Goal: Task Accomplishment & Management: Complete application form

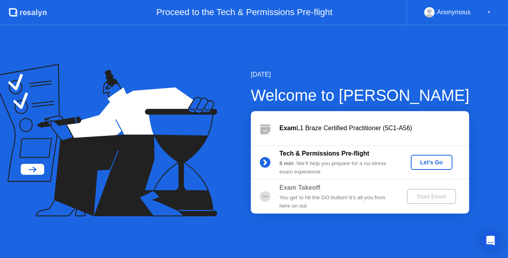
click at [422, 161] on div "Let's Go" at bounding box center [431, 162] width 35 height 6
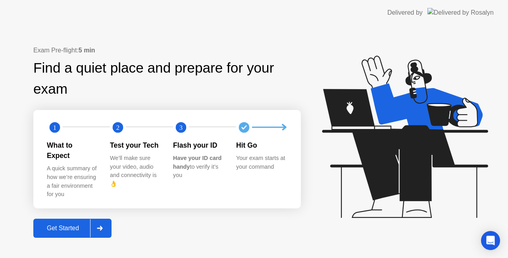
click at [65, 225] on div "Get Started" at bounding box center [63, 228] width 54 height 7
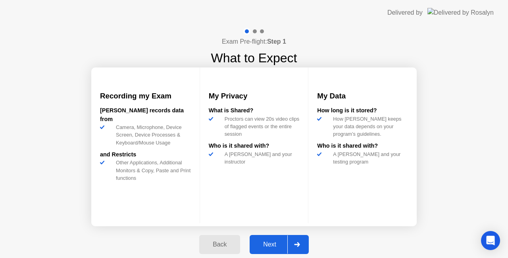
click at [267, 244] on div "Next" at bounding box center [269, 244] width 35 height 7
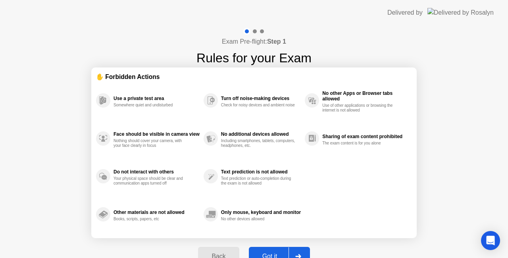
click at [270, 253] on div "Got it" at bounding box center [269, 256] width 37 height 7
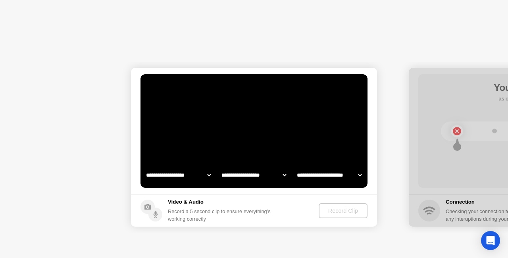
select select "**********"
select select "*******"
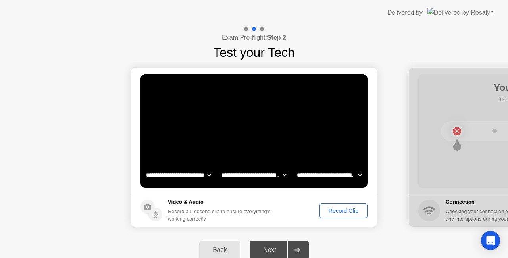
click at [340, 210] on div "Record Clip" at bounding box center [343, 211] width 42 height 6
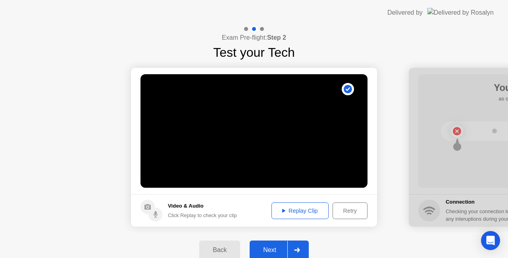
click at [294, 211] on div "Replay Clip" at bounding box center [300, 211] width 52 height 6
click at [277, 250] on div "Next" at bounding box center [269, 250] width 35 height 7
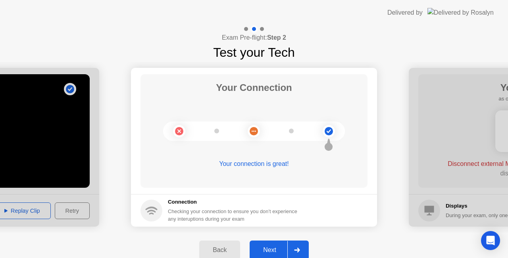
click at [280, 249] on div "Next" at bounding box center [269, 250] width 35 height 7
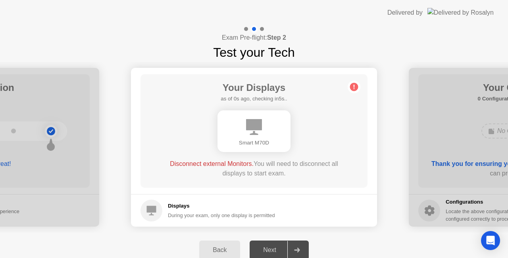
click at [223, 216] on div "During your exam, only one display is permitted" at bounding box center [221, 216] width 107 height 8
click at [267, 252] on div "Next" at bounding box center [269, 250] width 35 height 7
click at [255, 145] on div "Smart M70D" at bounding box center [254, 143] width 60 height 8
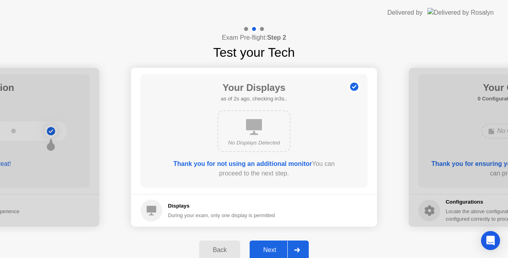
click at [271, 250] on div "Next" at bounding box center [269, 250] width 35 height 7
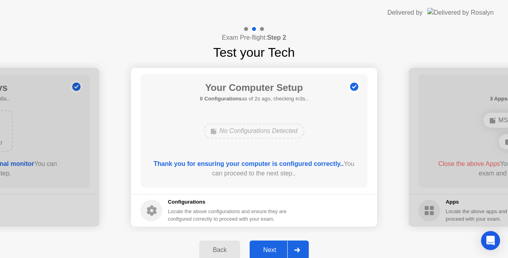
click at [268, 249] on div "Next" at bounding box center [269, 250] width 35 height 7
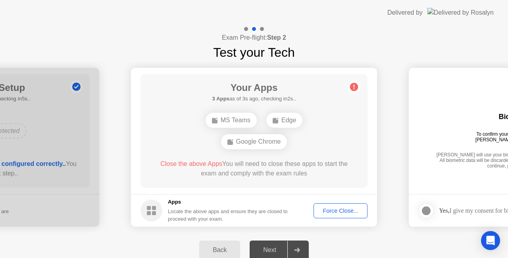
click at [321, 145] on div "MS Teams Edge Google Chrome" at bounding box center [254, 131] width 182 height 43
click at [351, 174] on div "Close the above Apps You will need to close these apps to start the exam and co…" at bounding box center [254, 168] width 204 height 19
click at [347, 212] on div "Force Close..." at bounding box center [340, 211] width 48 height 6
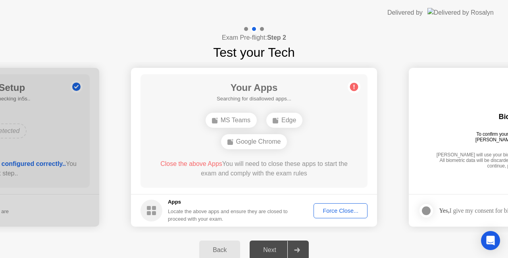
click at [332, 210] on div "Force Close..." at bounding box center [340, 211] width 48 height 6
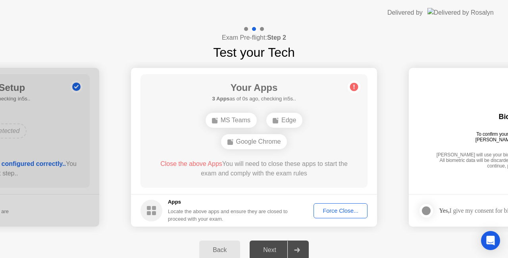
click at [332, 210] on div "Force Close..." at bounding box center [340, 211] width 48 height 6
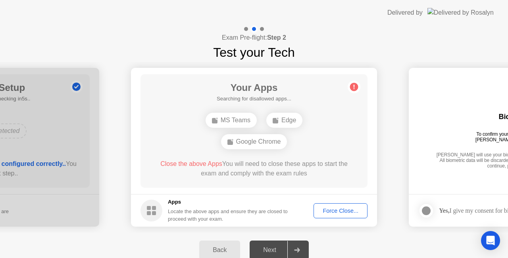
click at [264, 248] on div "Next" at bounding box center [269, 250] width 35 height 7
click at [336, 208] on div "Force Close..." at bounding box center [340, 211] width 48 height 6
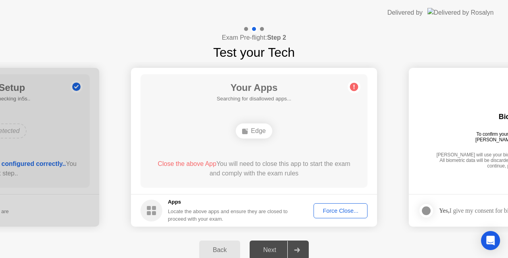
click at [340, 212] on div "Force Close..." at bounding box center [340, 211] width 48 height 6
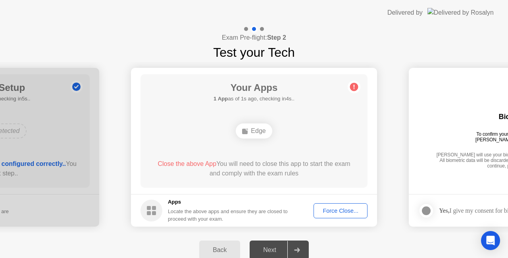
click at [259, 134] on div "Edge" at bounding box center [254, 130] width 36 height 15
click at [259, 128] on div "Edge" at bounding box center [254, 130] width 36 height 15
click at [359, 84] on icon at bounding box center [354, 87] width 13 height 13
click at [354, 87] on icon at bounding box center [354, 87] width 1 height 4
click at [299, 112] on div "Your Apps 1 App as of 2s ago, checking in3s.. Edge Close the above App You will…" at bounding box center [254, 131] width 227 height 114
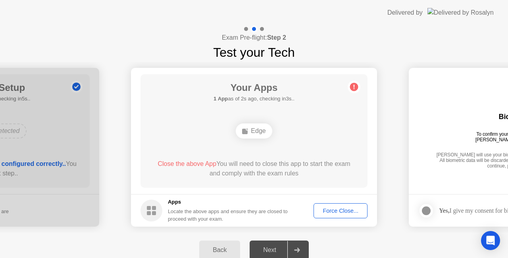
click at [257, 133] on div "Edge" at bounding box center [254, 130] width 36 height 15
click at [175, 206] on h5 "Apps" at bounding box center [228, 202] width 120 height 8
click at [332, 209] on div "Force Close..." at bounding box center [340, 211] width 48 height 6
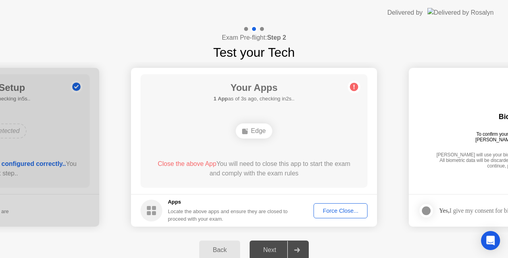
click at [340, 239] on div "Back Next" at bounding box center [254, 250] width 508 height 35
click at [336, 215] on button "Force Close..." at bounding box center [341, 210] width 54 height 15
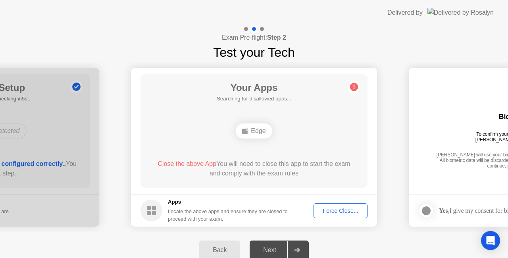
click at [263, 29] on div at bounding box center [262, 29] width 4 height 4
click at [342, 204] on button "Force Close..." at bounding box center [341, 210] width 54 height 15
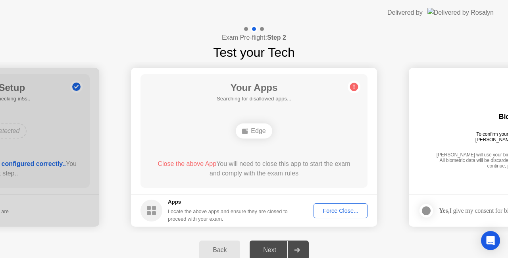
click at [331, 211] on div "Force Close..." at bounding box center [340, 211] width 48 height 6
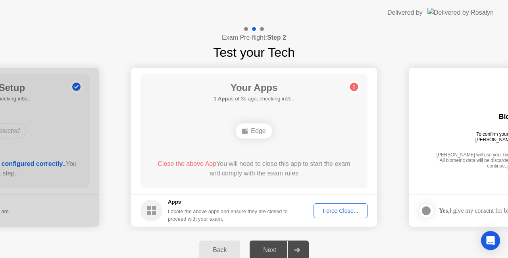
click at [252, 126] on div "Edge" at bounding box center [254, 130] width 36 height 15
click at [330, 118] on div "Your Apps Searching for disallowed apps... Edge Close the above App You will ne…" at bounding box center [254, 131] width 227 height 114
click at [260, 42] on h4 "Exam Pre-flight: Step 2" at bounding box center [254, 38] width 64 height 10
click at [338, 209] on div "Force Close..." at bounding box center [340, 211] width 48 height 6
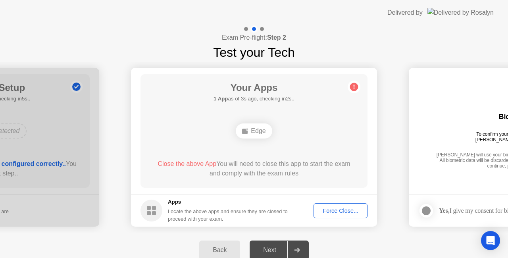
click at [340, 217] on button "Force Close..." at bounding box center [341, 210] width 54 height 15
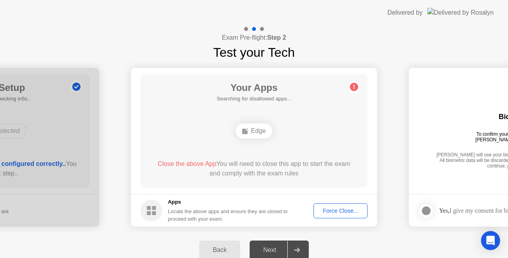
click at [258, 132] on div "Edge" at bounding box center [254, 130] width 36 height 15
click at [257, 132] on div "Edge" at bounding box center [254, 130] width 36 height 15
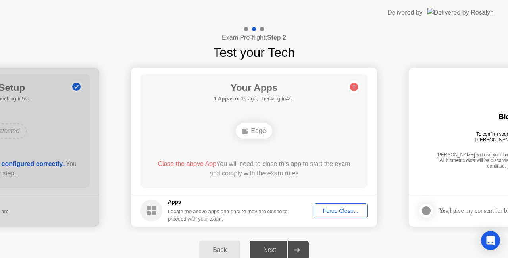
click at [351, 88] on circle at bounding box center [354, 87] width 8 height 8
click at [451, 16] on div "Delivered by" at bounding box center [441, 12] width 106 height 25
click at [233, 184] on div "Your Apps 1 App as of 3s ago, checking in2s.. Edge Close the above App You will…" at bounding box center [254, 131] width 227 height 114
click at [195, 212] on div "Locate the above apps and ensure they are closed to proceed with your exam." at bounding box center [228, 215] width 120 height 15
click at [186, 214] on div "Locate the above apps and ensure they are closed to proceed with your exam." at bounding box center [228, 215] width 120 height 15
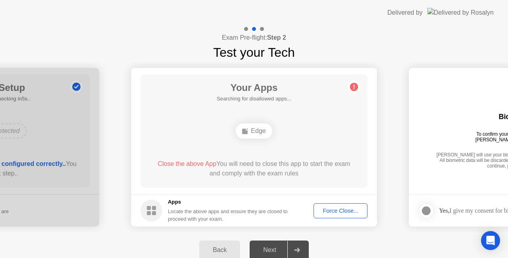
click at [334, 213] on div "Force Close..." at bounding box center [340, 211] width 48 height 6
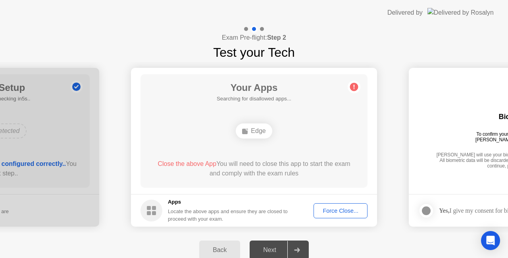
click at [347, 215] on button "Force Close..." at bounding box center [341, 210] width 54 height 15
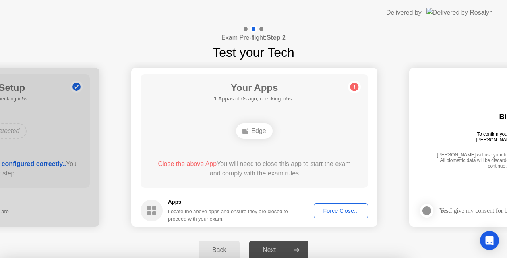
click at [343, 258] on div at bounding box center [253, 258] width 507 height 0
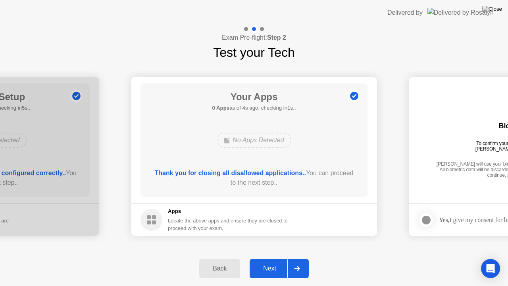
click at [276, 258] on div "Next" at bounding box center [269, 268] width 35 height 7
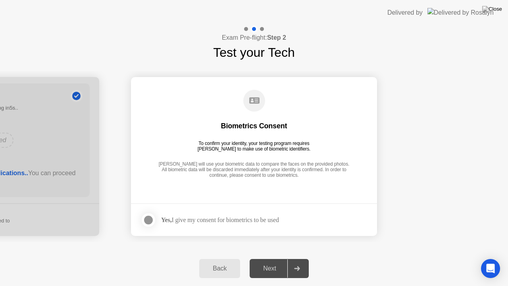
click at [173, 215] on div "Yes, I give my consent for biometrics to be used" at bounding box center [210, 220] width 139 height 16
click at [148, 220] on div at bounding box center [149, 220] width 10 height 10
click at [264, 258] on div "Next" at bounding box center [269, 268] width 35 height 7
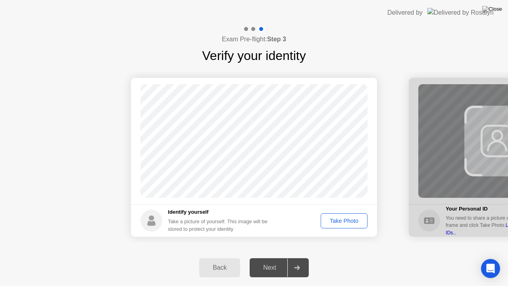
click at [334, 223] on div "Take Photo" at bounding box center [344, 221] width 41 height 6
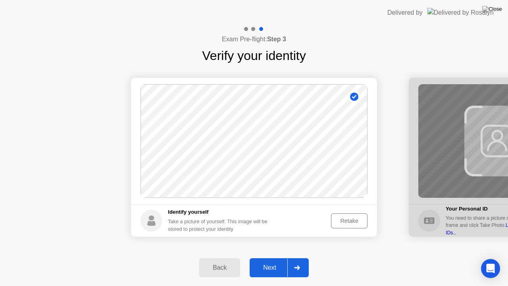
click at [275, 258] on div "Next" at bounding box center [269, 267] width 35 height 7
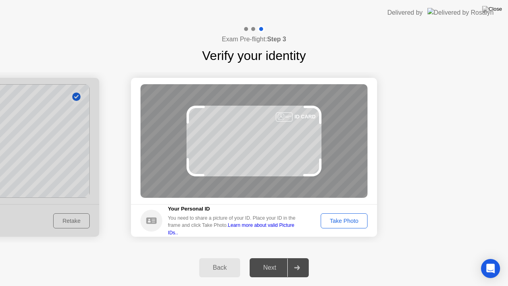
click at [333, 222] on div "Take Photo" at bounding box center [344, 221] width 41 height 6
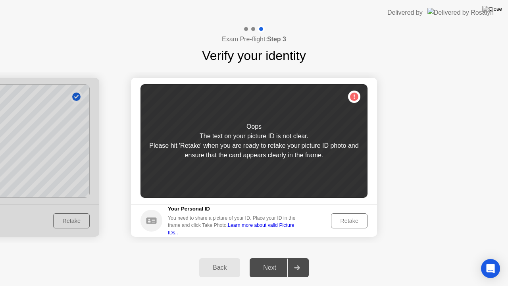
click at [339, 219] on div "Retake" at bounding box center [349, 221] width 31 height 6
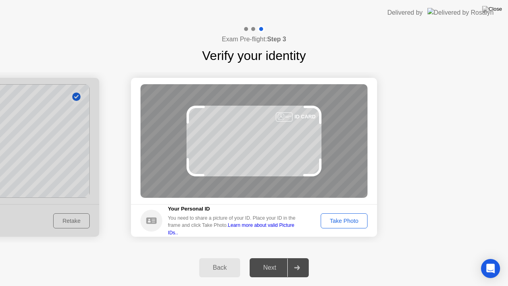
click at [339, 218] on div "Take Photo" at bounding box center [344, 221] width 41 height 6
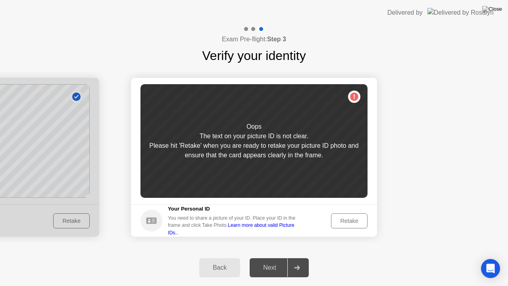
click at [339, 218] on div "Retake" at bounding box center [349, 221] width 31 height 6
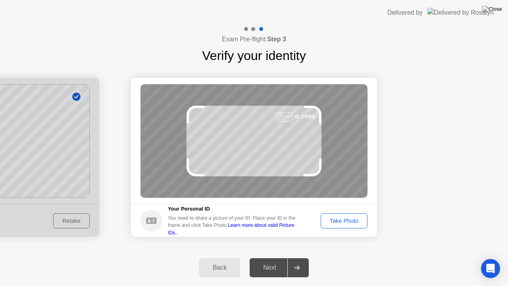
click at [339, 218] on div "Take Photo" at bounding box center [344, 221] width 41 height 6
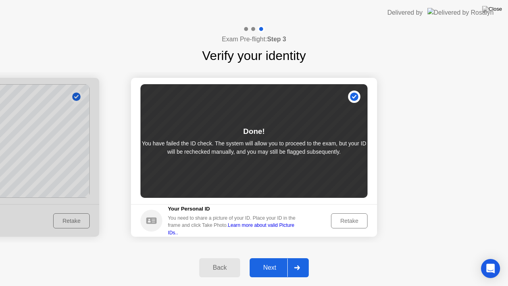
click at [274, 258] on div "Next" at bounding box center [269, 267] width 35 height 7
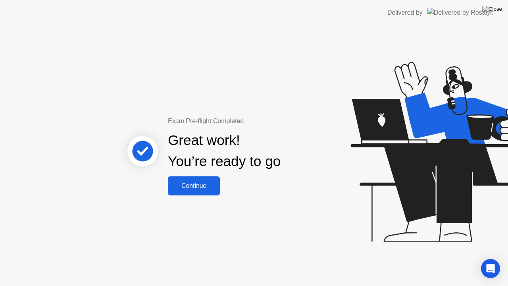
click at [203, 189] on div "Continue" at bounding box center [193, 185] width 47 height 7
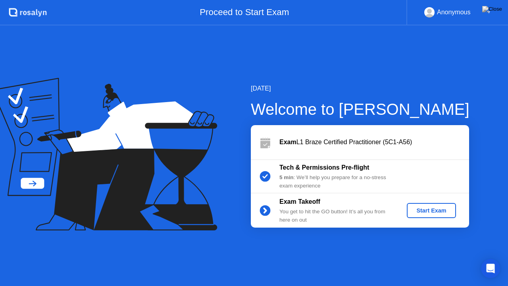
click at [424, 208] on div "Start Exam" at bounding box center [431, 210] width 42 height 6
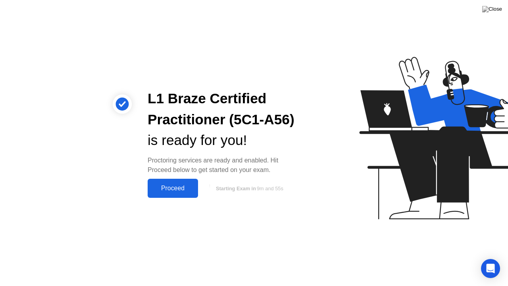
click at [168, 185] on div "Proceed" at bounding box center [173, 188] width 46 height 7
